Goal: Task Accomplishment & Management: Manage account settings

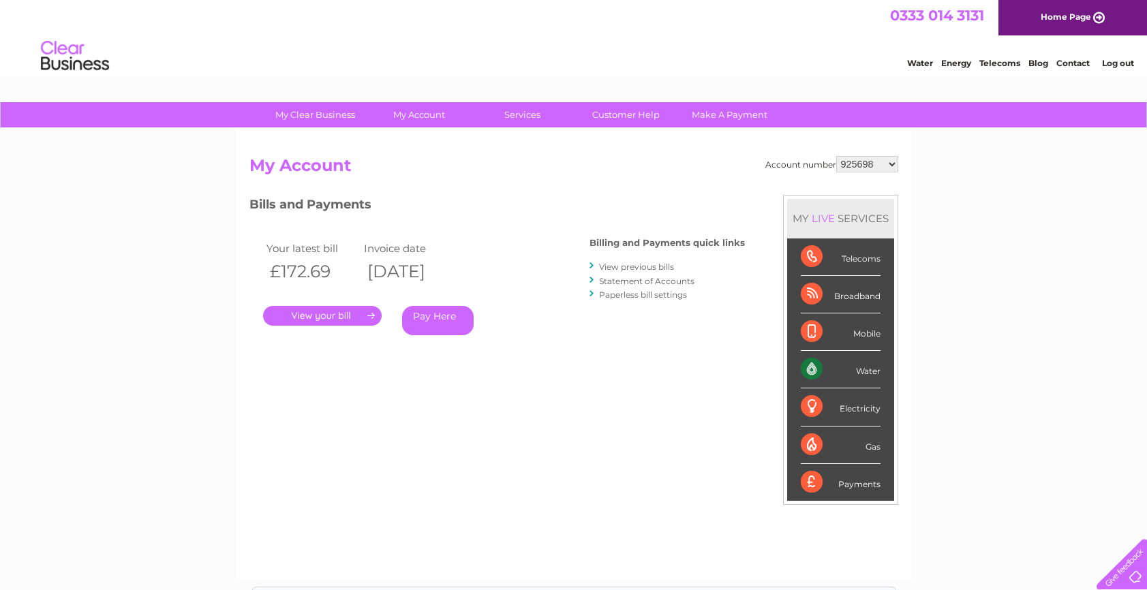
drag, startPoint x: 857, startPoint y: 165, endPoint x: 872, endPoint y: 172, distance: 16.5
click at [857, 165] on select "925698 934462 934831 938572 941363 942374 952730 966731 966770 967205 971927 97…" at bounding box center [867, 164] width 62 height 16
click at [553, 376] on div "Account number 925698 934462 934831 938572 941363 942374 952730 966731 966770 9…" at bounding box center [573, 361] width 649 height 410
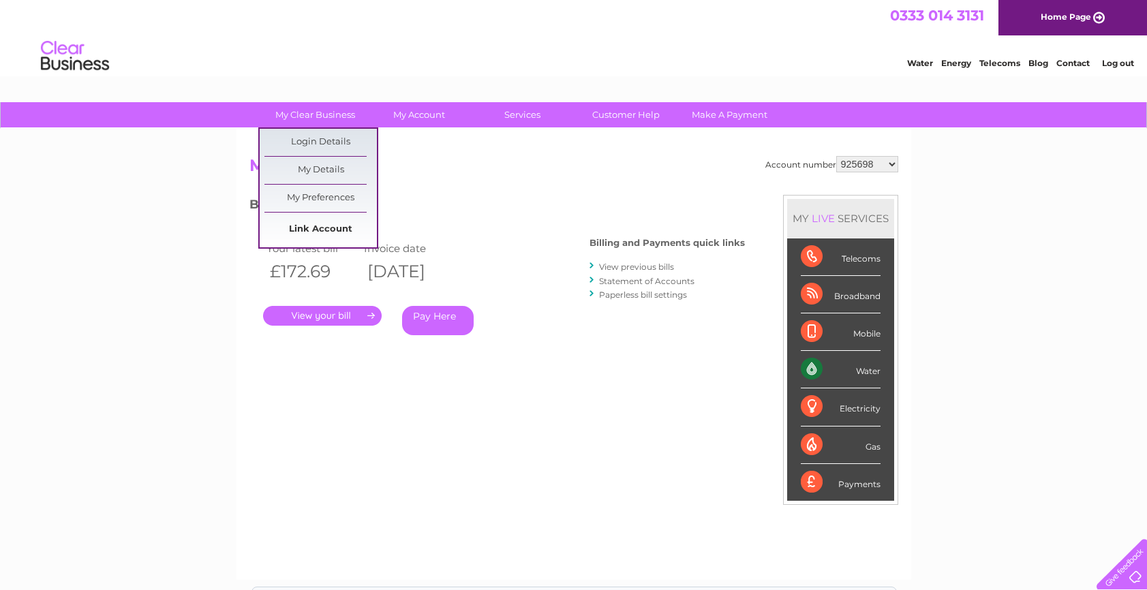
click at [305, 231] on link "Link Account" at bounding box center [320, 229] width 112 height 27
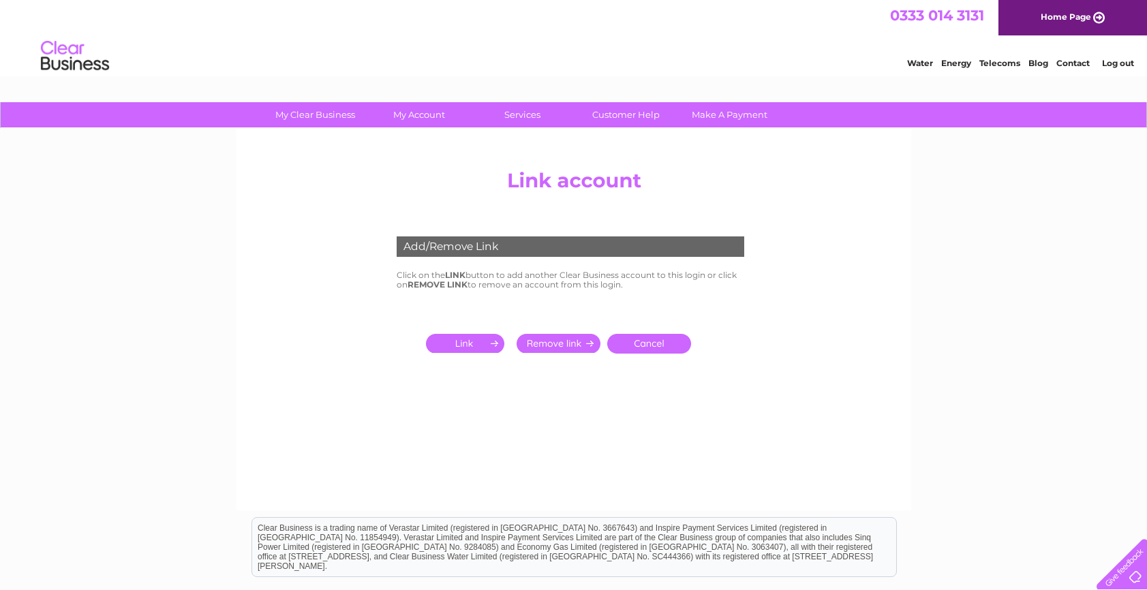
click at [467, 338] on input "submit" at bounding box center [468, 343] width 84 height 19
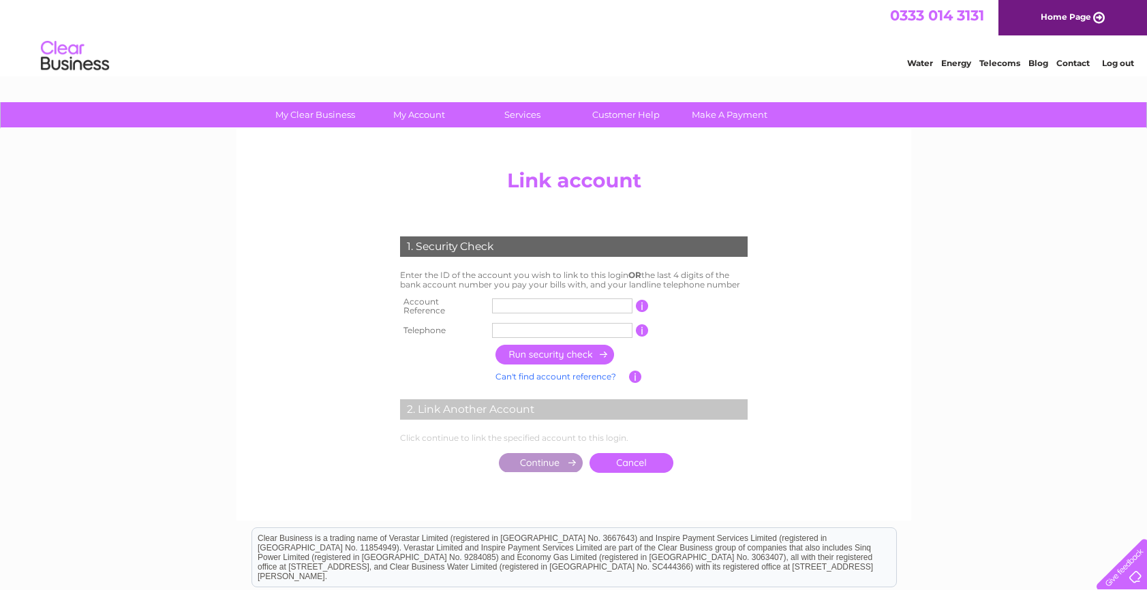
click at [514, 303] on input "text" at bounding box center [562, 305] width 140 height 15
type input "1149934"
click at [500, 330] on input "text" at bounding box center [562, 330] width 140 height 15
click at [568, 345] on input "button" at bounding box center [555, 355] width 120 height 20
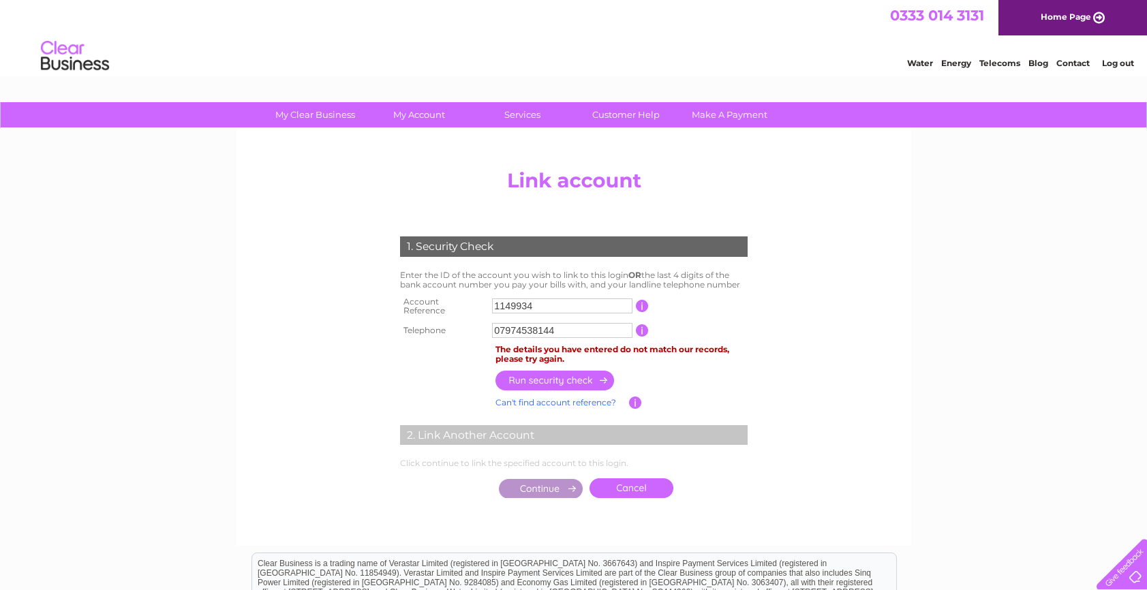
click at [554, 326] on input "07974538144" at bounding box center [562, 330] width 140 height 15
type input "07881620180"
click at [587, 375] on input "button" at bounding box center [555, 381] width 120 height 20
click at [560, 324] on input "07881620180" at bounding box center [562, 330] width 140 height 15
drag, startPoint x: 568, startPoint y: 324, endPoint x: 482, endPoint y: 327, distance: 85.9
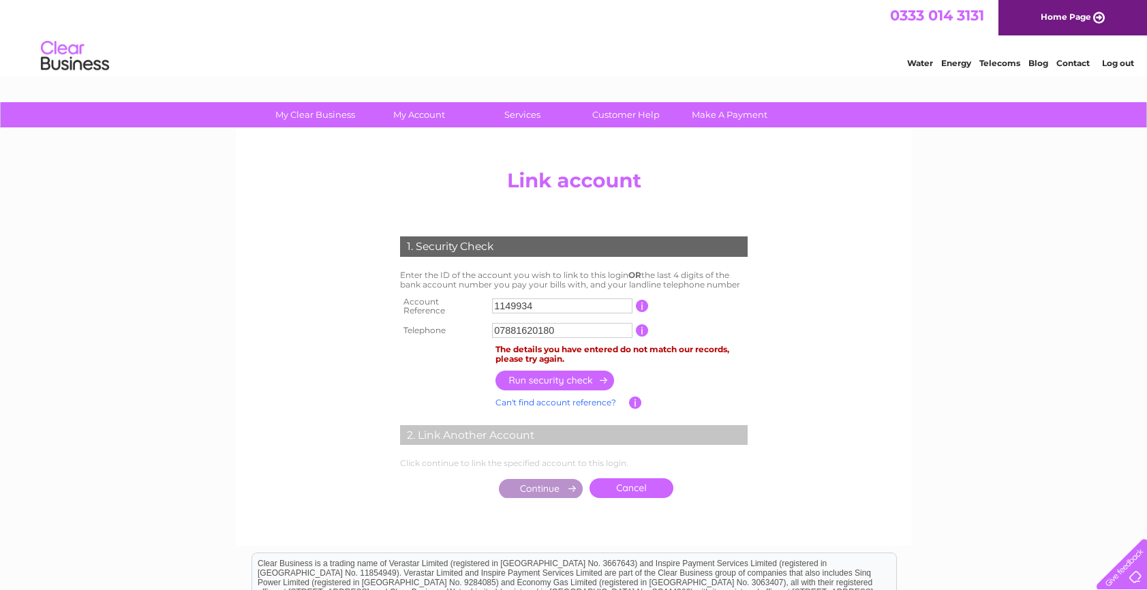
click at [482, 327] on tr "Telephone 07881620180 1 of the landline telephone numbers you have given us" at bounding box center [574, 331] width 354 height 22
type input "01413322292"
click at [549, 371] on input "button" at bounding box center [555, 381] width 120 height 20
click at [557, 323] on input "01413322292" at bounding box center [562, 330] width 140 height 15
drag, startPoint x: 563, startPoint y: 328, endPoint x: 476, endPoint y: 328, distance: 87.2
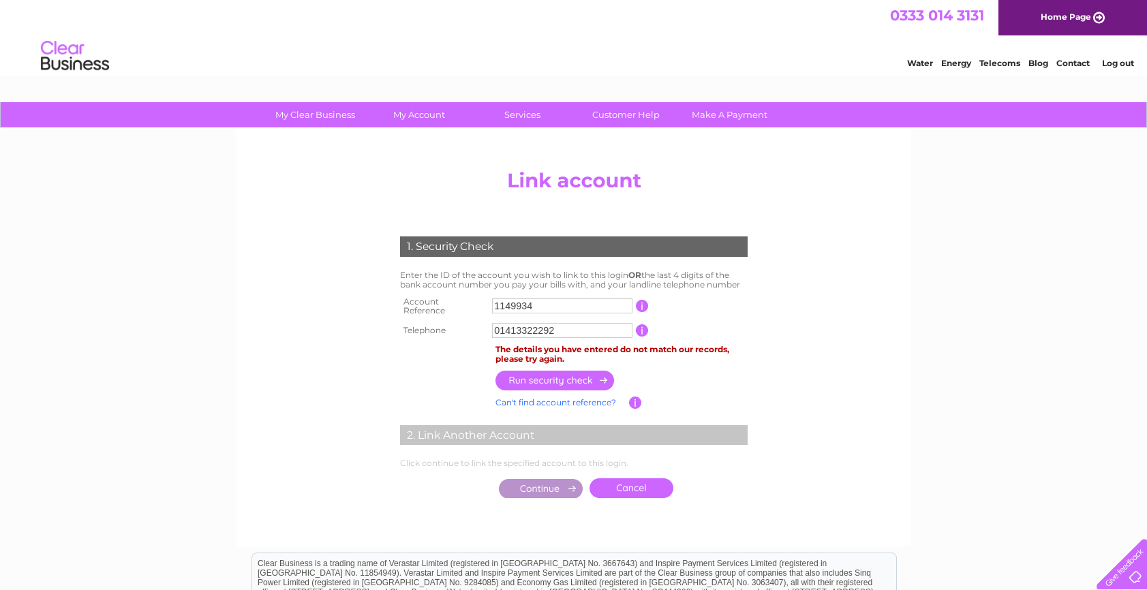
click at [476, 328] on tr "Telephone 01413322292 1 of the landline telephone numbers you have given us" at bounding box center [574, 331] width 354 height 22
click at [581, 374] on input "button" at bounding box center [555, 381] width 120 height 20
click at [577, 324] on input "01416736395" at bounding box center [562, 330] width 140 height 15
drag, startPoint x: 585, startPoint y: 324, endPoint x: 482, endPoint y: 326, distance: 102.3
click at [482, 326] on tr "Telephone 01416736395 1 of the landline telephone numbers you have given us" at bounding box center [574, 331] width 354 height 22
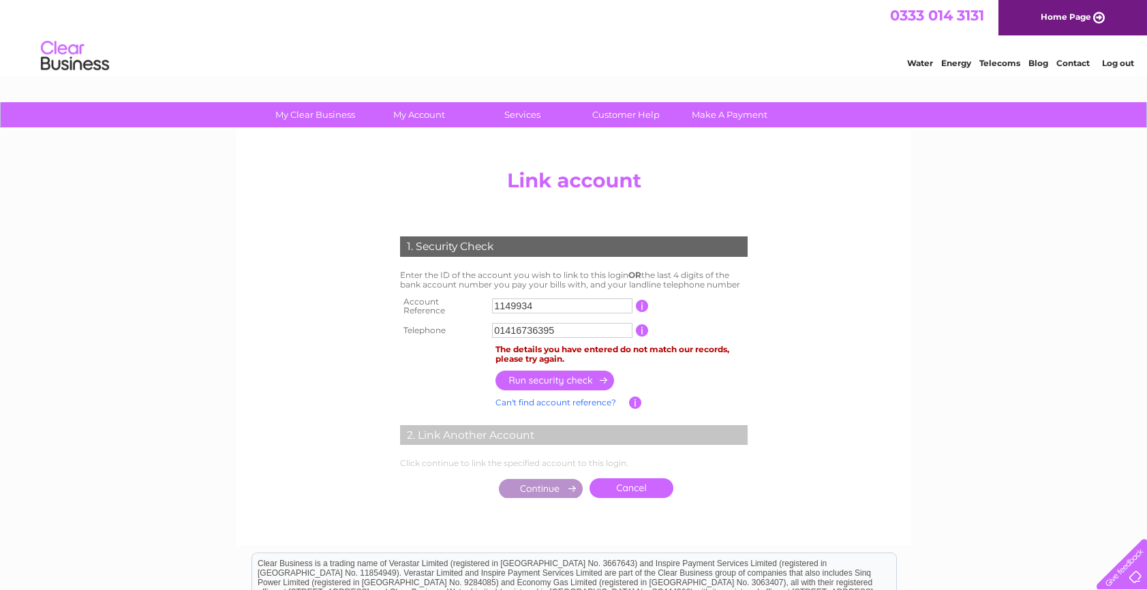
click at [525, 345] on div "The details you have entered do not match our records, please try again." at bounding box center [621, 354] width 252 height 19
drag, startPoint x: 565, startPoint y: 326, endPoint x: 453, endPoint y: 324, distance: 112.5
click at [455, 325] on tr "Telephone 01416736395 1 of the landline telephone numbers you have given us" at bounding box center [574, 331] width 354 height 22
type input "07951939932"
click at [530, 373] on input "button" at bounding box center [555, 381] width 120 height 20
